Goal: Information Seeking & Learning: Learn about a topic

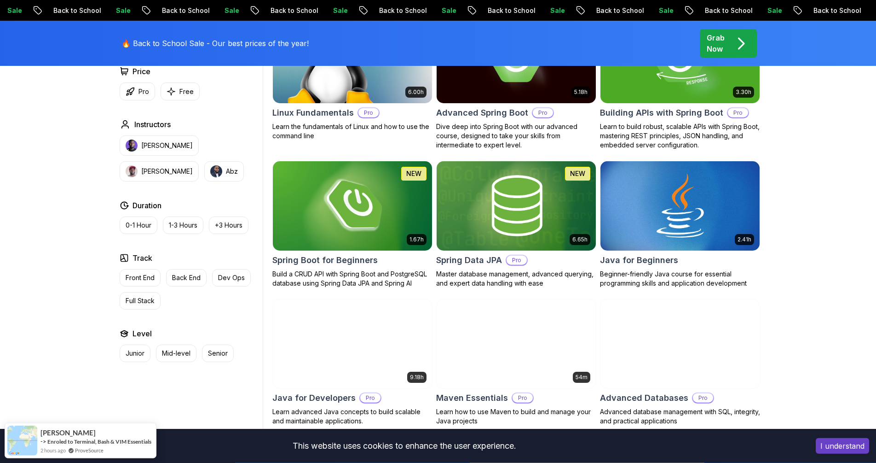
scroll to position [343, 0]
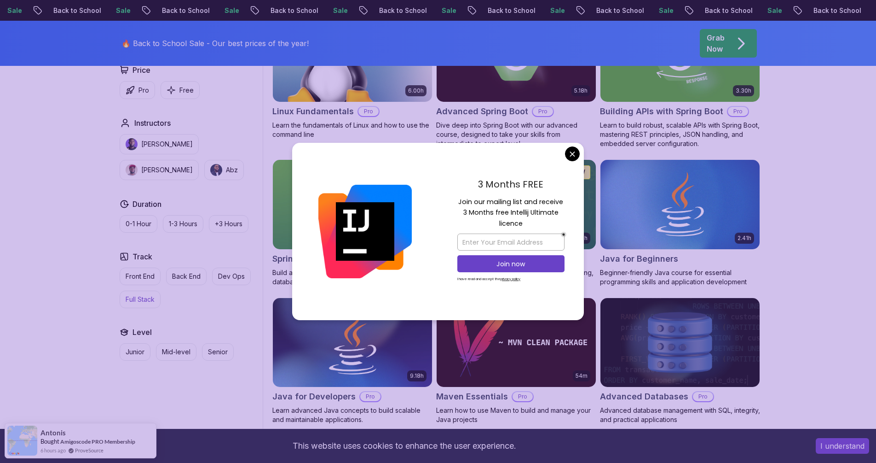
click at [137, 291] on button "Full Stack" at bounding box center [140, 298] width 41 height 17
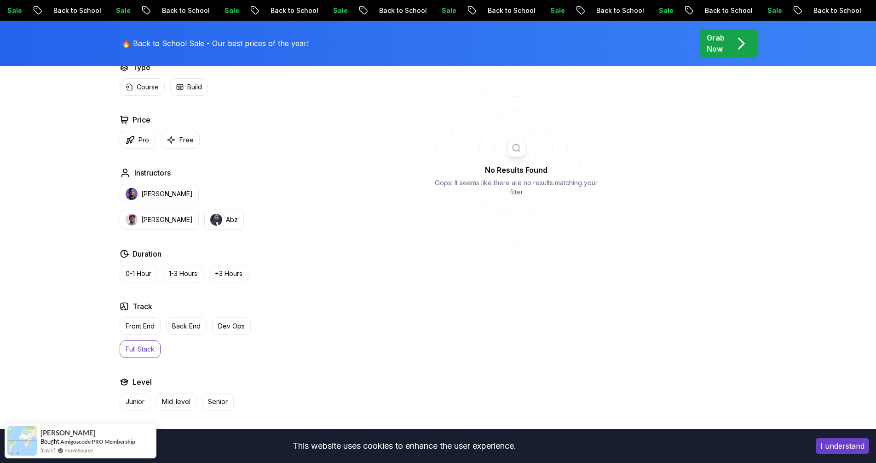
click at [574, 153] on body "Sale Back to School Sale Back to School Sale Back to School Sale Back to School…" at bounding box center [438, 280] width 876 height 1246
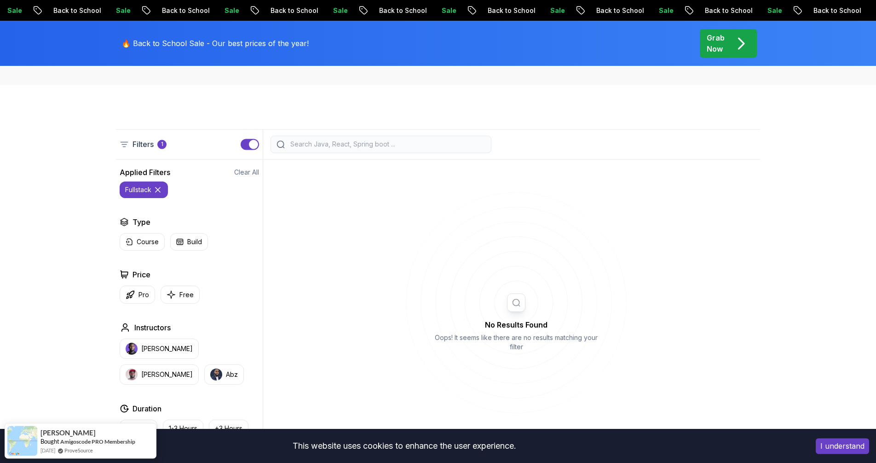
scroll to position [187, 0]
click at [160, 189] on icon at bounding box center [158, 191] width 5 height 5
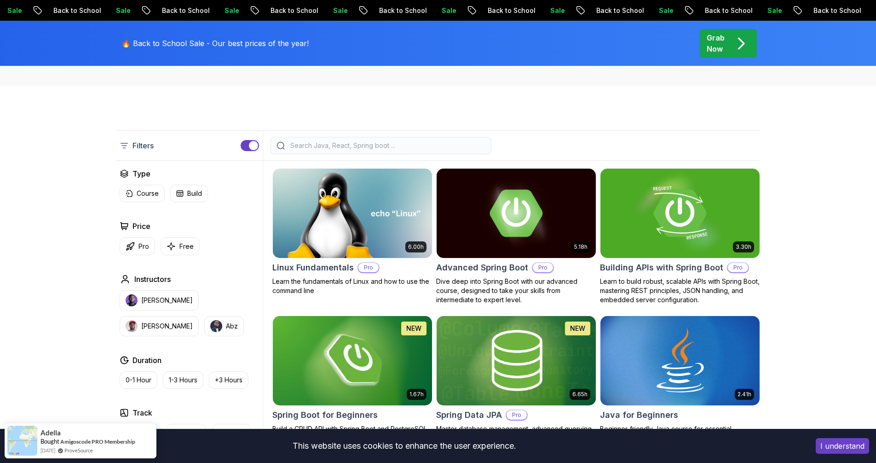
click at [321, 137] on div "Filters" at bounding box center [438, 145] width 644 height 30
click at [313, 140] on div at bounding box center [381, 145] width 221 height 17
click at [313, 144] on input "search" at bounding box center [387, 145] width 197 height 9
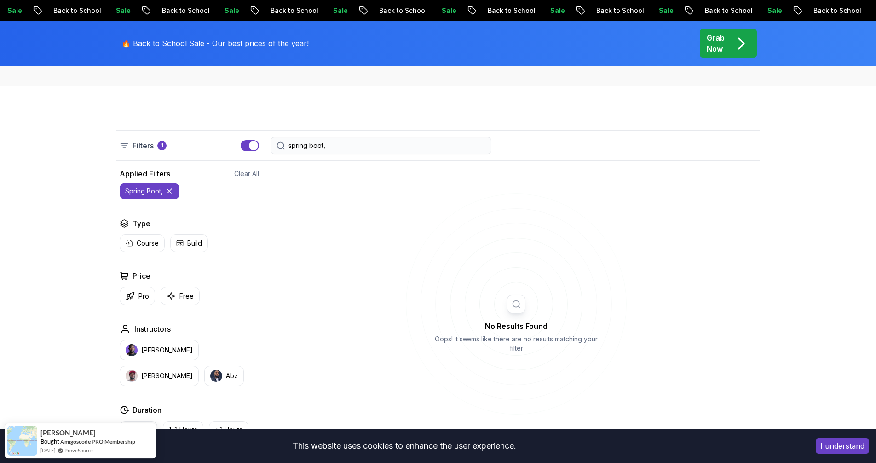
type input "spring boot"
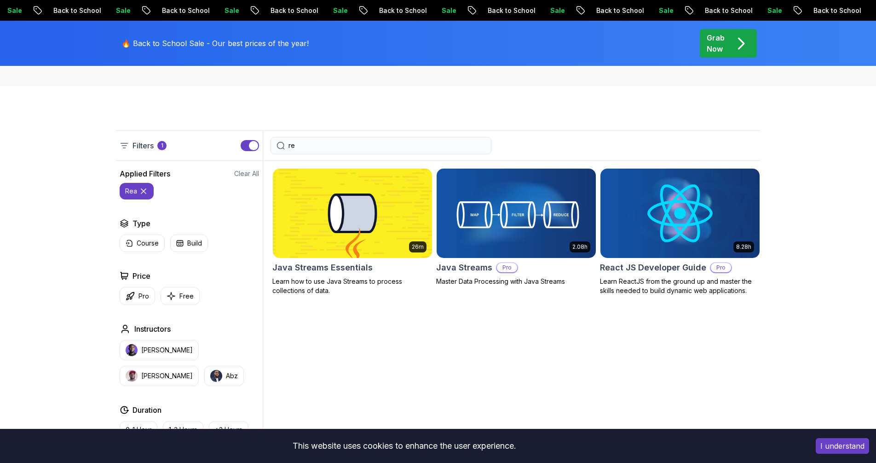
type input "r"
